Goal: Book appointment/travel/reservation

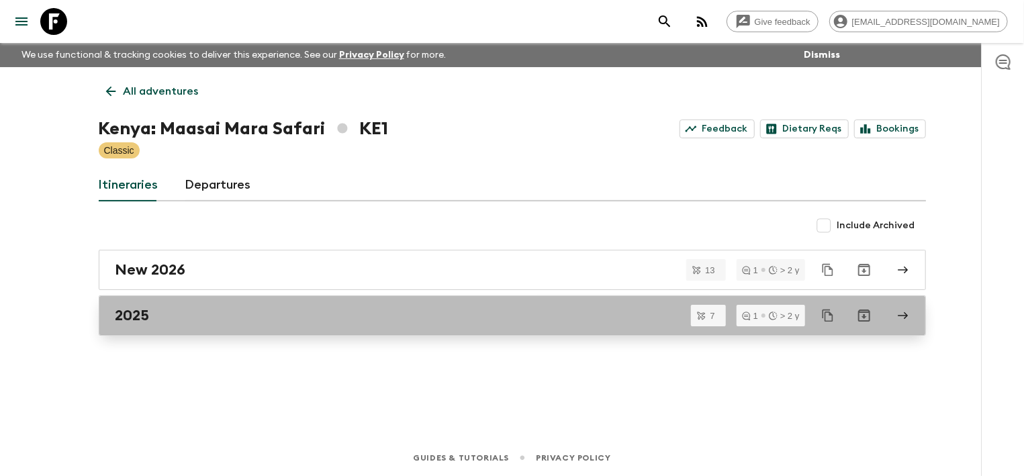
click at [187, 314] on div "2025" at bounding box center [499, 315] width 768 height 17
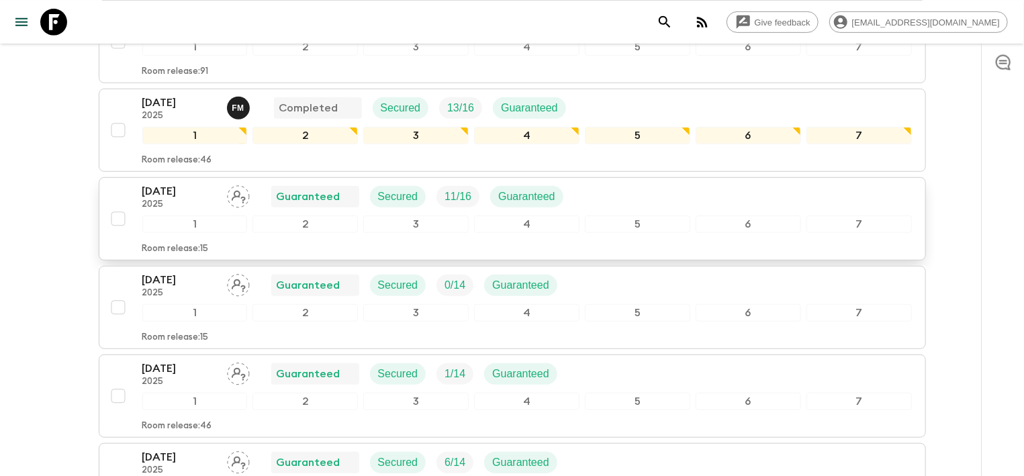
scroll to position [287, 0]
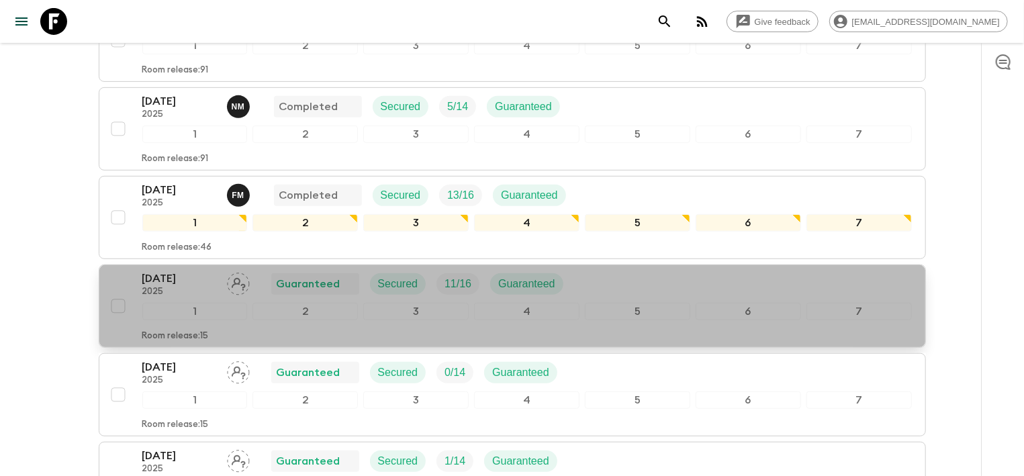
click at [162, 283] on p "[DATE]" at bounding box center [179, 279] width 74 height 16
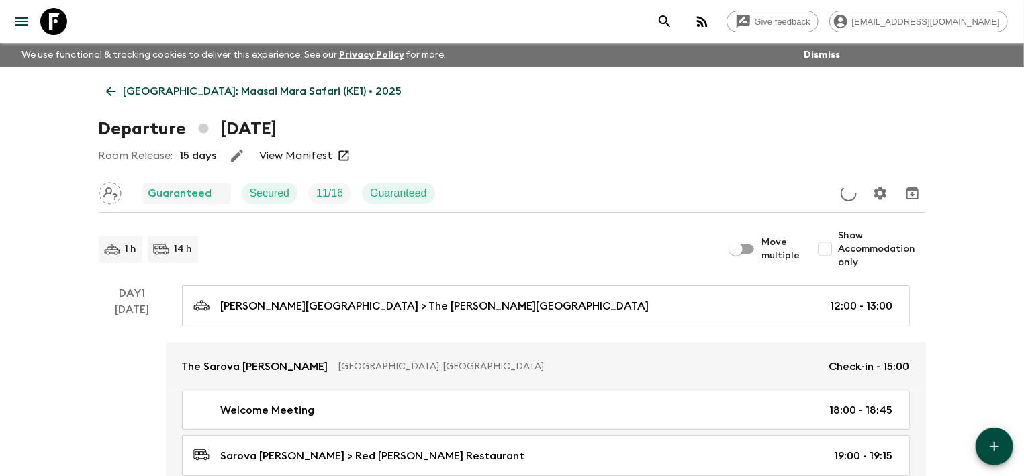
click at [290, 156] on link "View Manifest" at bounding box center [295, 155] width 73 height 13
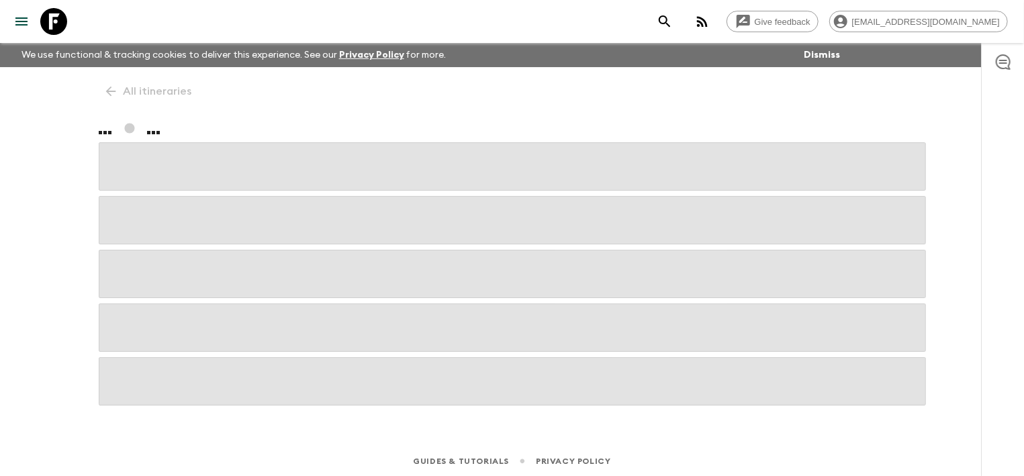
scroll to position [3, 0]
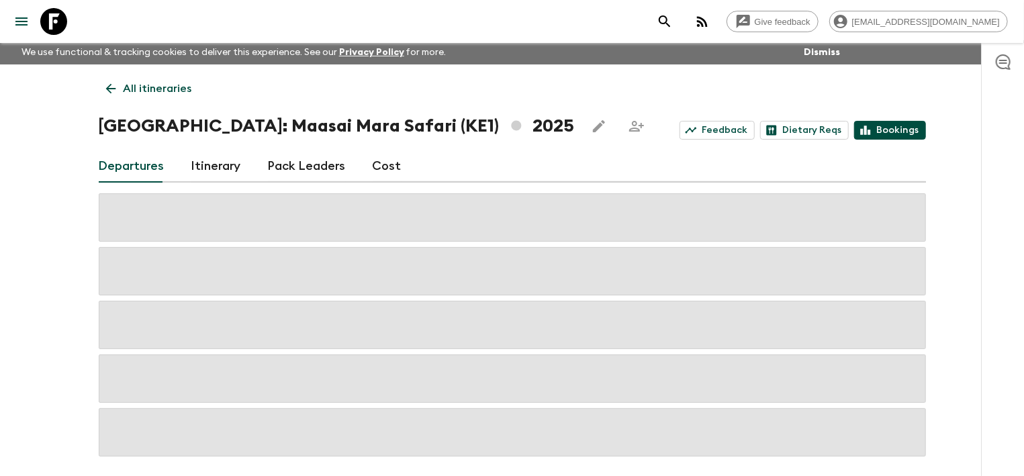
click at [910, 131] on link "Bookings" at bounding box center [890, 130] width 72 height 19
